Goal: Information Seeking & Learning: Learn about a topic

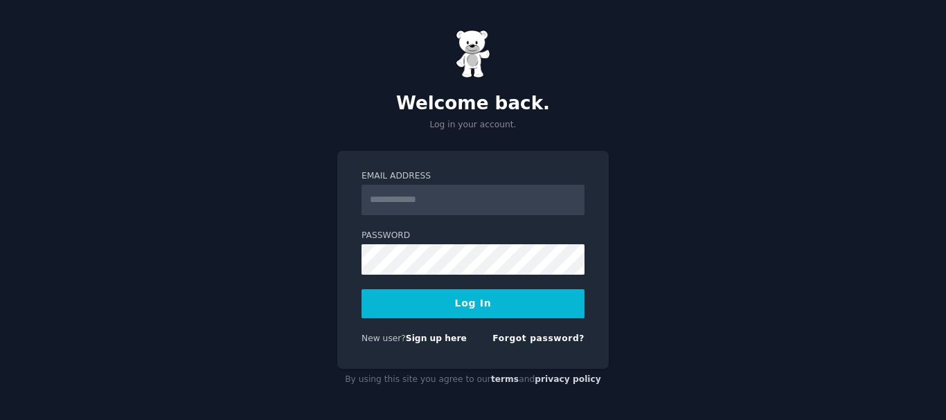
click at [425, 221] on form "Email Address Password Log In New user? Sign up here Forgot password?" at bounding box center [472, 260] width 223 height 180
click at [439, 208] on input "Email Address" at bounding box center [472, 200] width 223 height 30
click at [354, 271] on div "Email Address Password Log In New user? Sign up here Forgot password?" at bounding box center [472, 260] width 271 height 219
click at [424, 203] on input "Email Address" at bounding box center [472, 200] width 223 height 30
type input "**********"
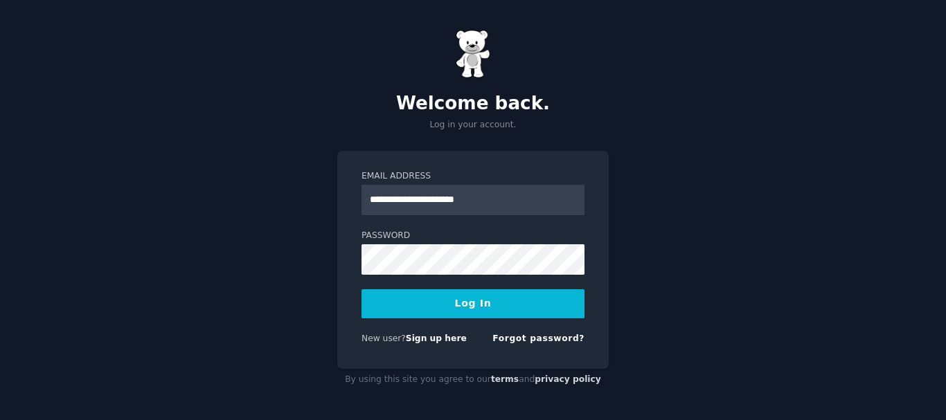
click at [687, 231] on div "**********" at bounding box center [473, 210] width 946 height 420
click at [497, 307] on button "Log In" at bounding box center [472, 303] width 223 height 29
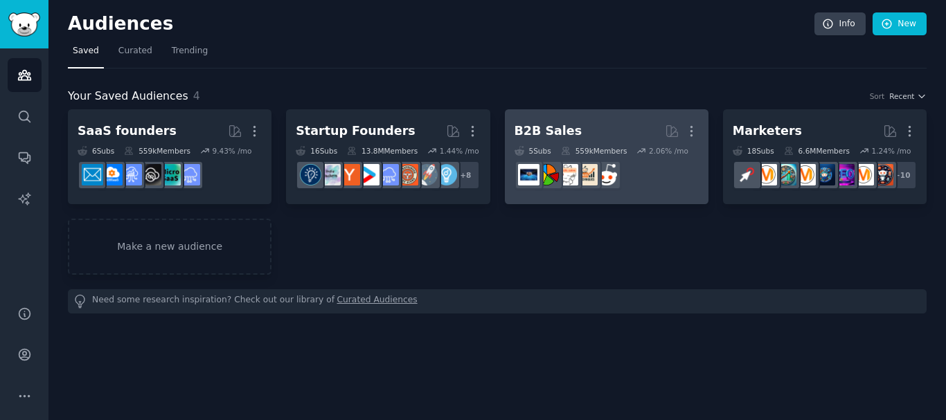
click at [595, 118] on link "B2B Sales More 5 Sub s 559k Members 2.06 % /mo r/sales" at bounding box center [607, 156] width 204 height 95
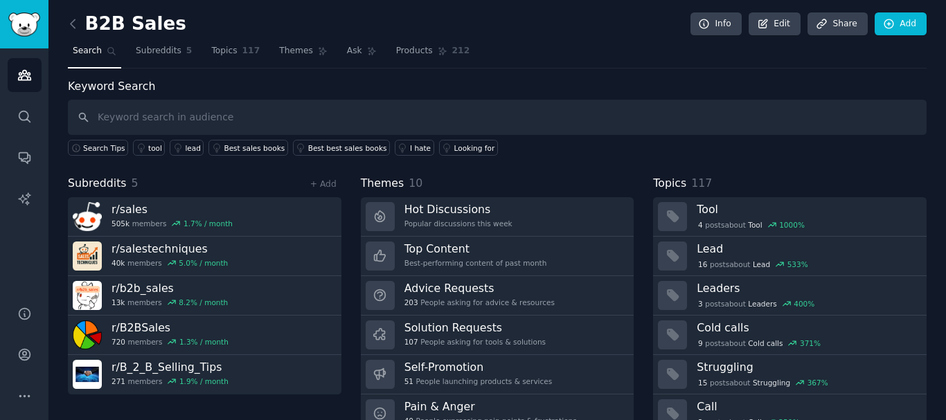
scroll to position [57, 0]
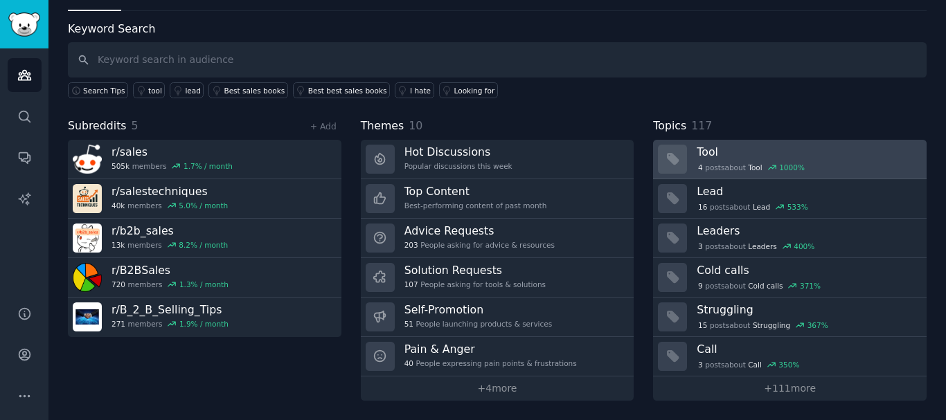
click at [737, 154] on h3 "Tool" at bounding box center [806, 152] width 220 height 15
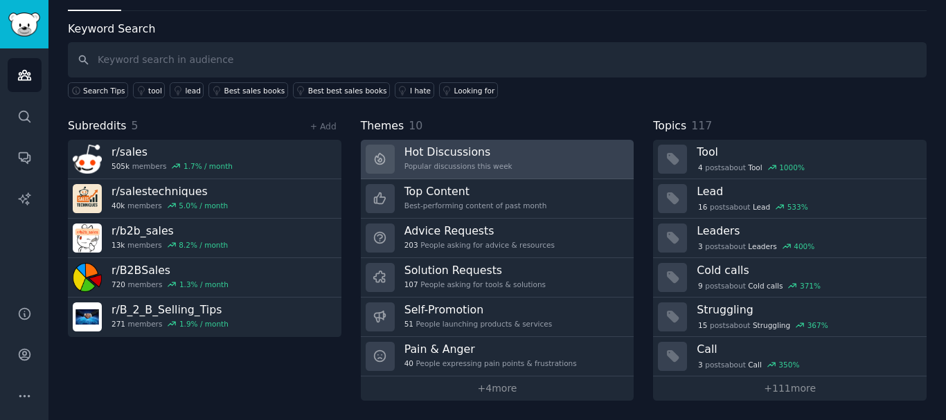
click at [516, 154] on link "Hot Discussions Popular discussions this week" at bounding box center [497, 159] width 273 height 39
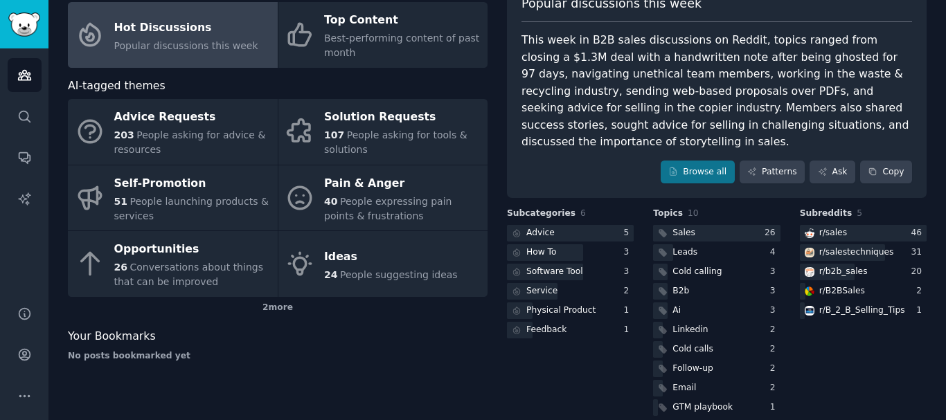
scroll to position [98, 0]
